Goal: Task Accomplishment & Management: Manage account settings

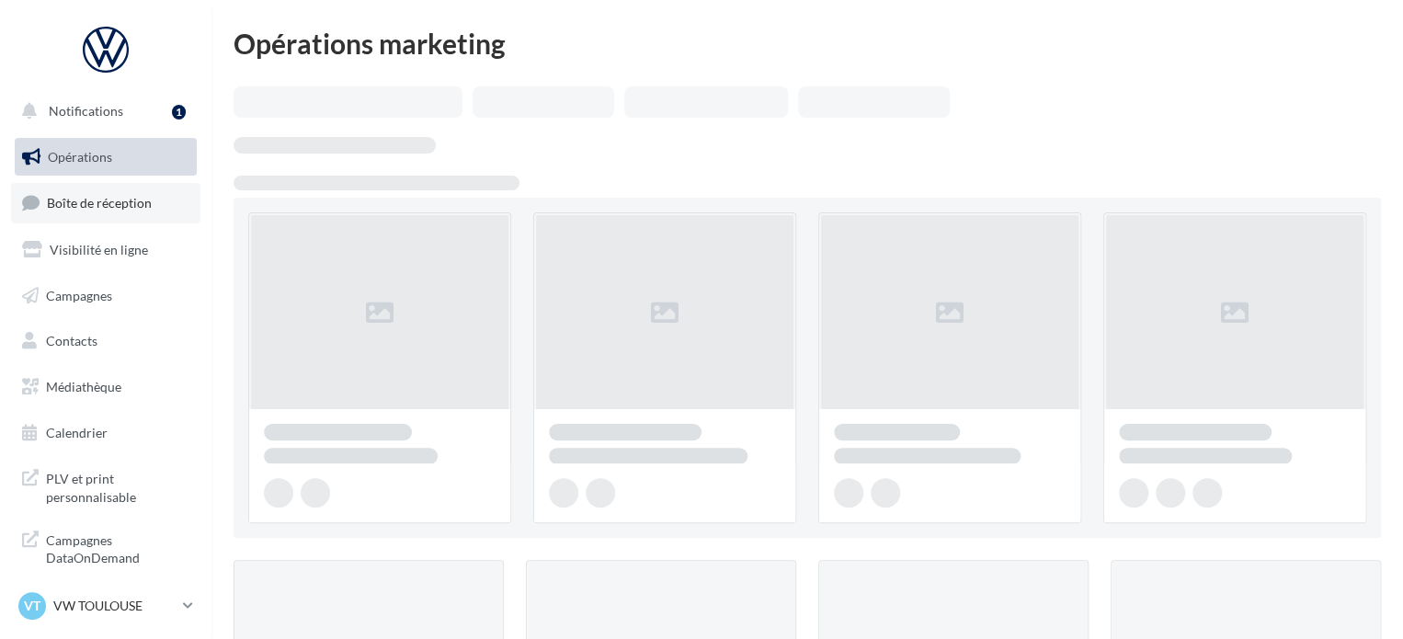
click at [129, 195] on span "Boîte de réception" at bounding box center [99, 203] width 105 height 16
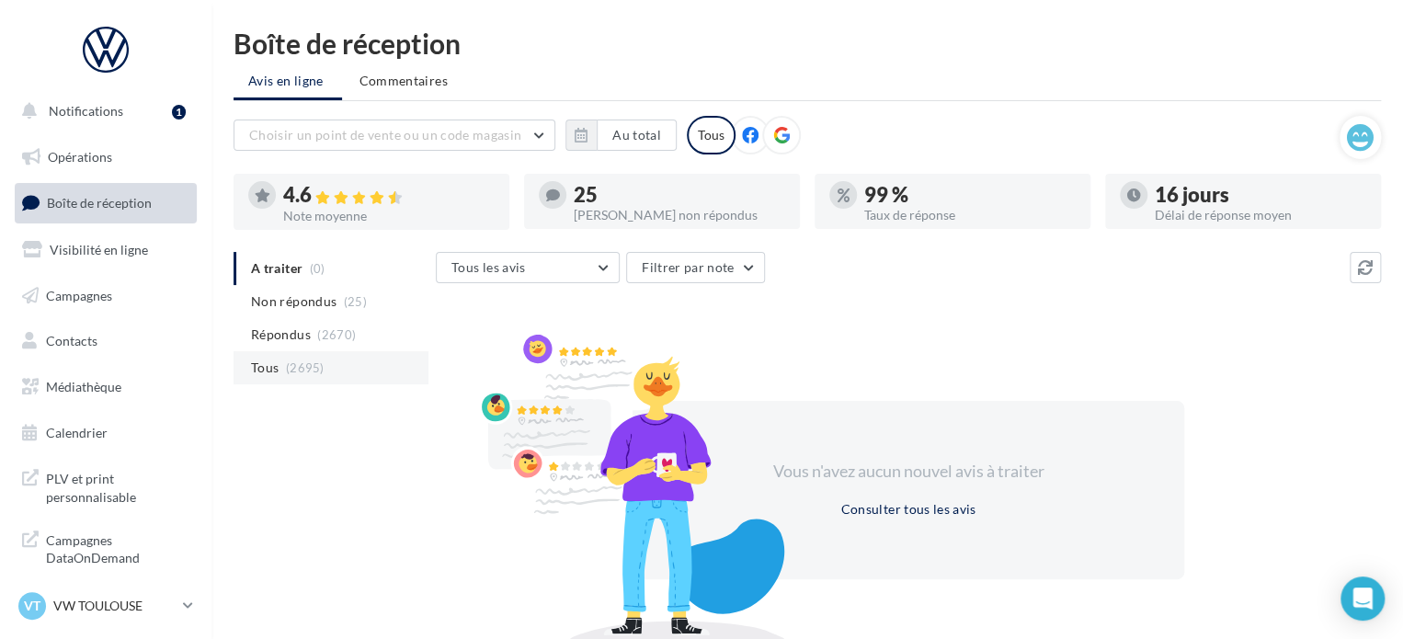
click at [309, 362] on span "(2695)" at bounding box center [305, 367] width 39 height 15
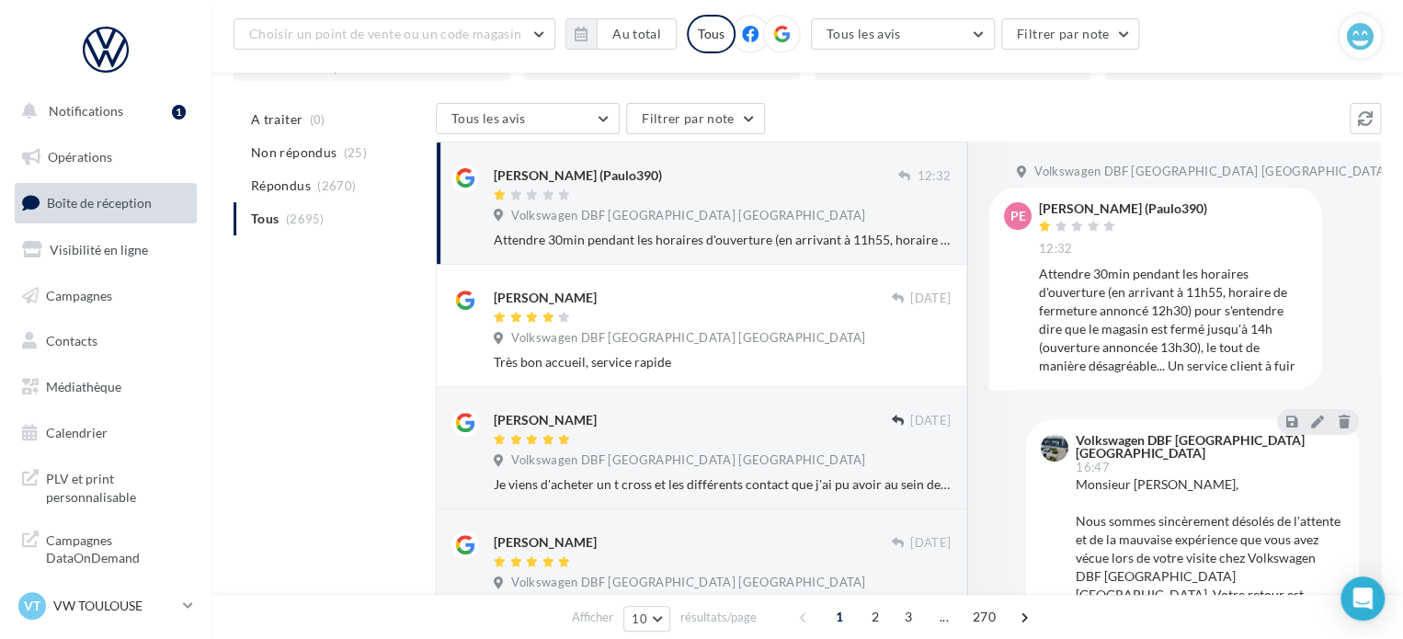
scroll to position [184, 0]
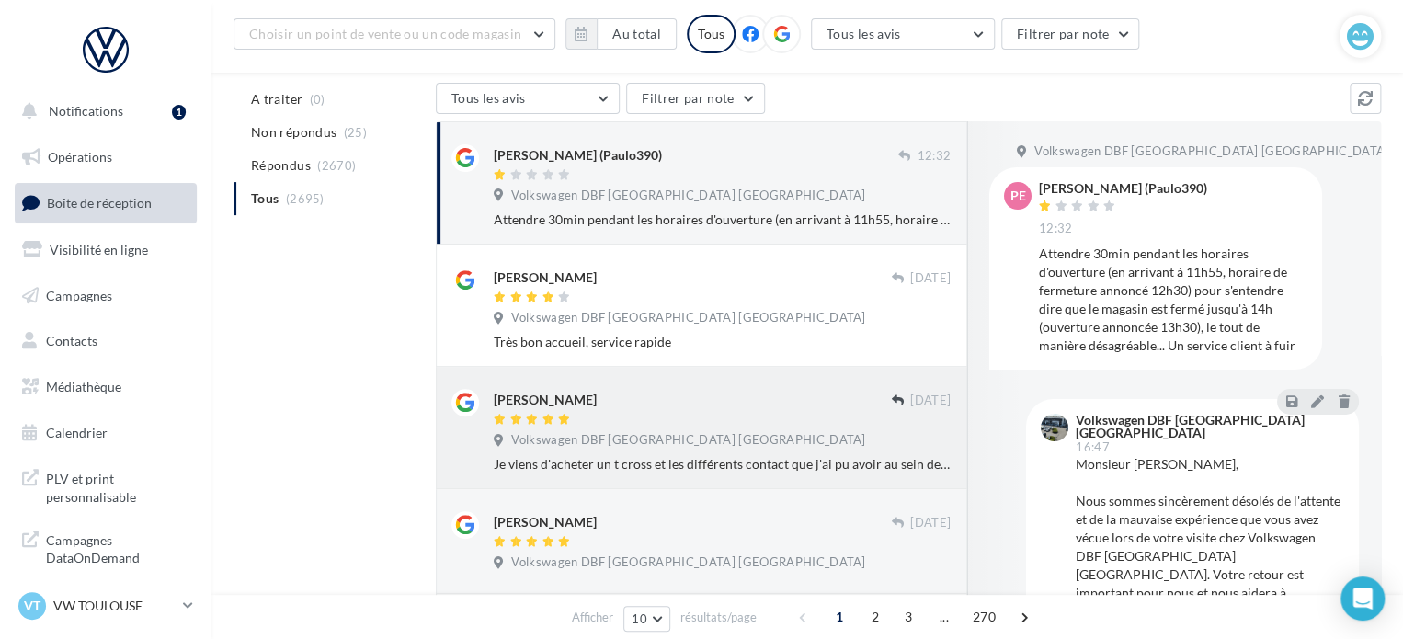
click at [641, 407] on div "[PERSON_NAME]" at bounding box center [692, 398] width 397 height 19
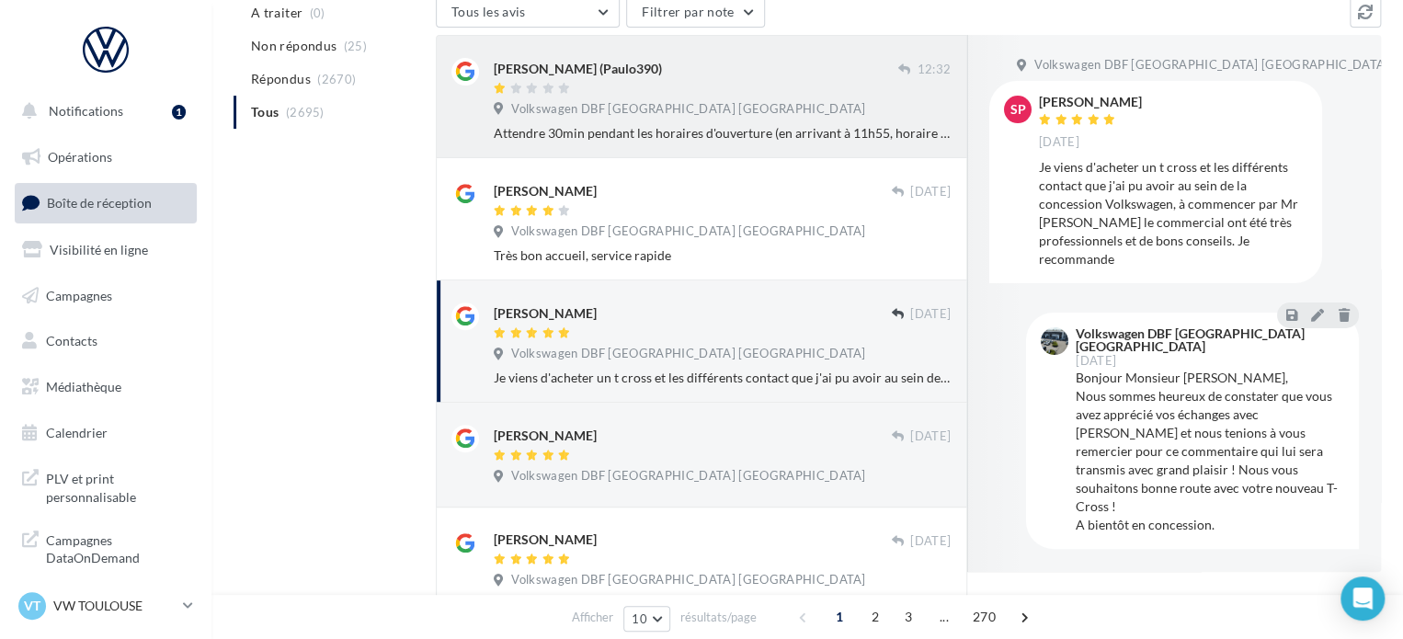
scroll to position [0, 0]
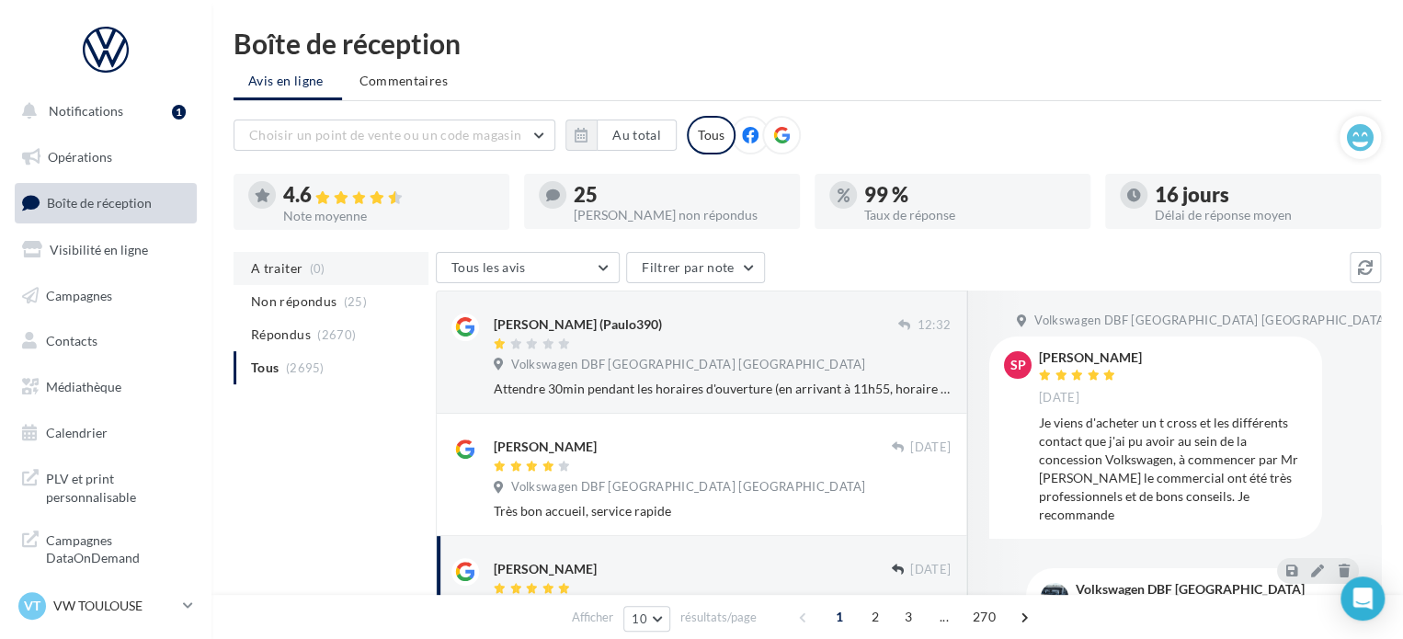
click at [300, 257] on li "A traiter (0)" at bounding box center [331, 268] width 195 height 33
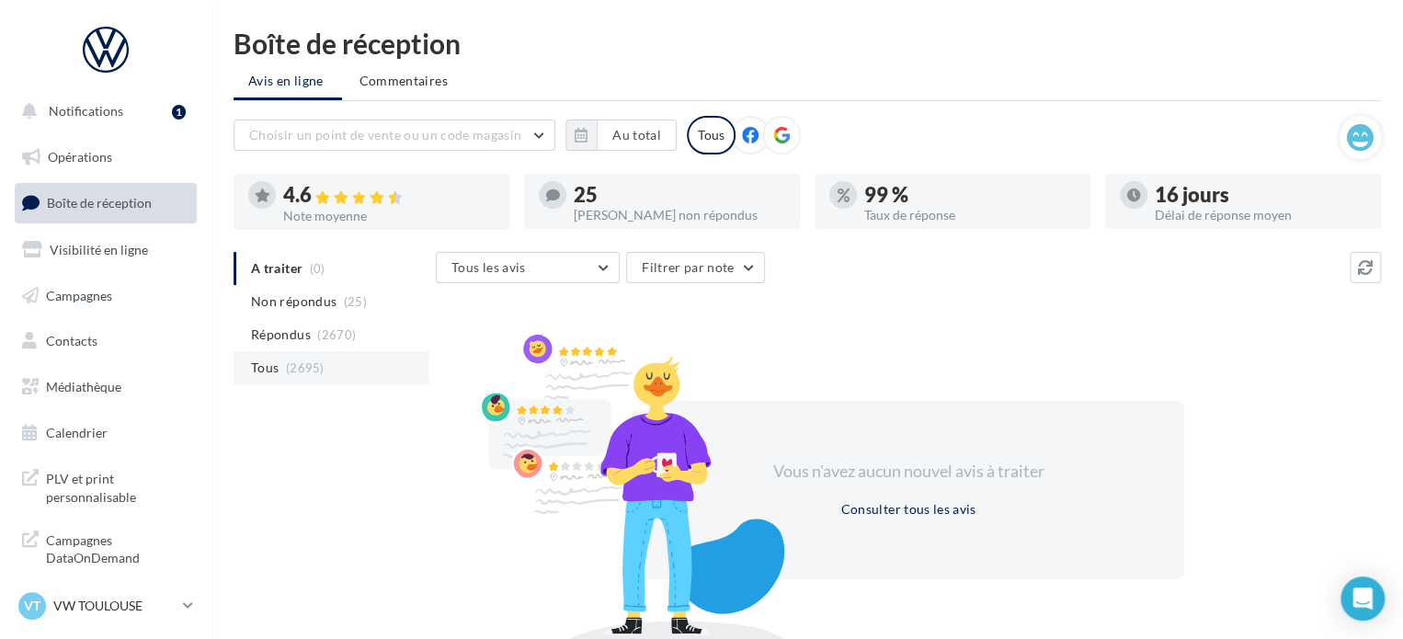
click at [278, 374] on li "Tous (2695)" at bounding box center [331, 367] width 195 height 33
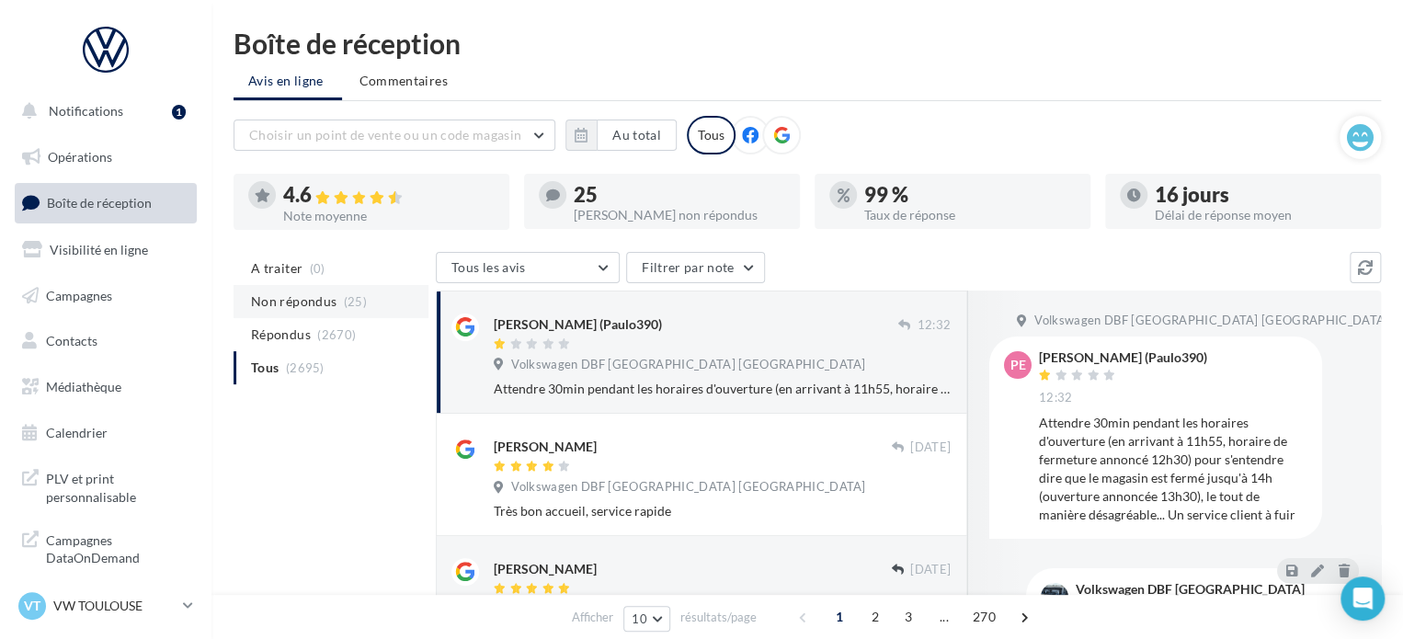
click at [295, 302] on span "Non répondus" at bounding box center [294, 301] width 86 height 18
